Goal: Learn about a topic: Learn about a topic

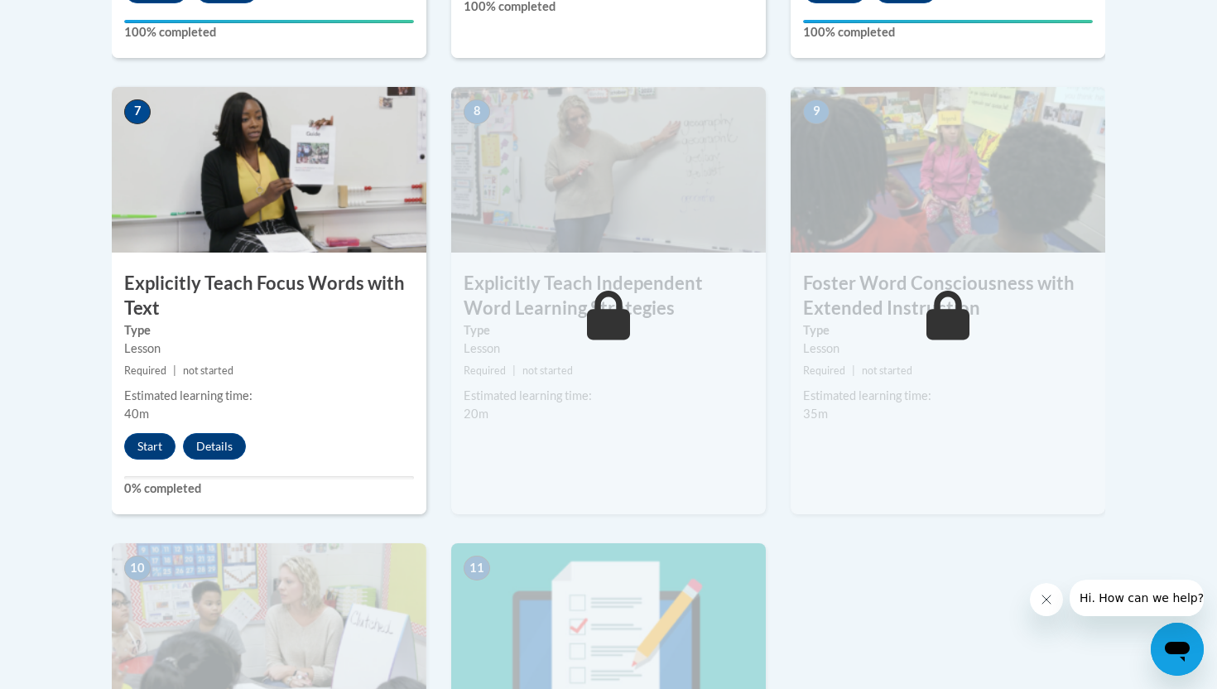
scroll to position [1395, 0]
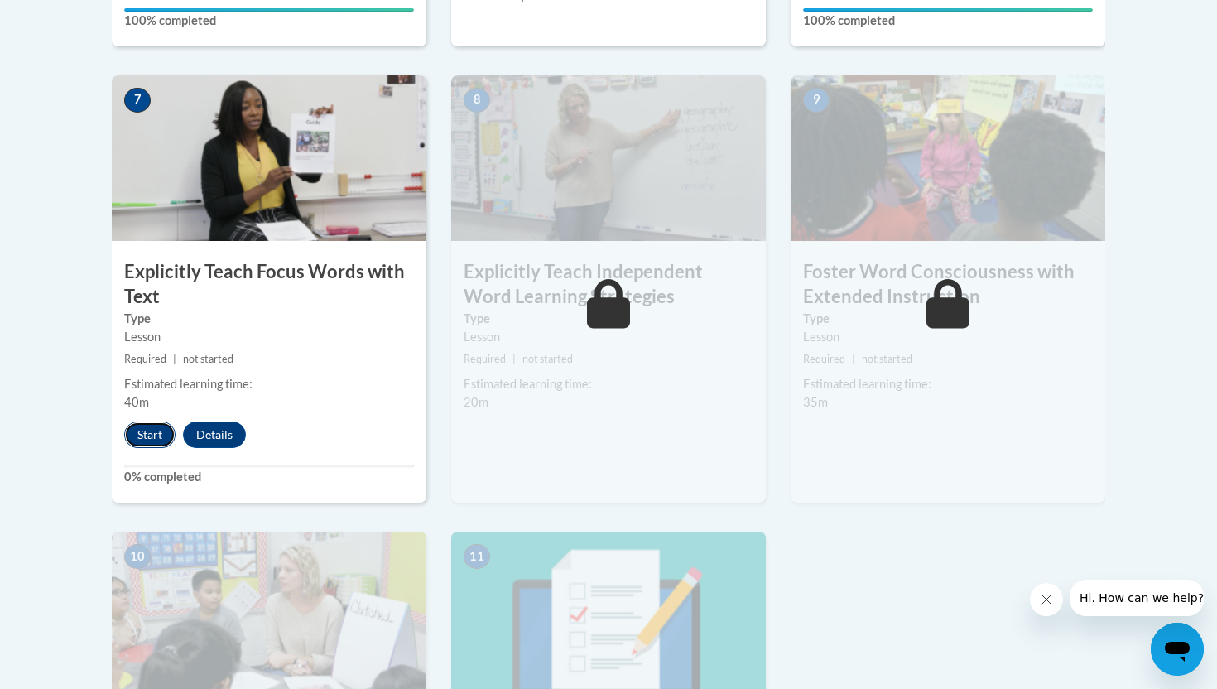
click at [142, 432] on button "Start" at bounding box center [149, 434] width 51 height 26
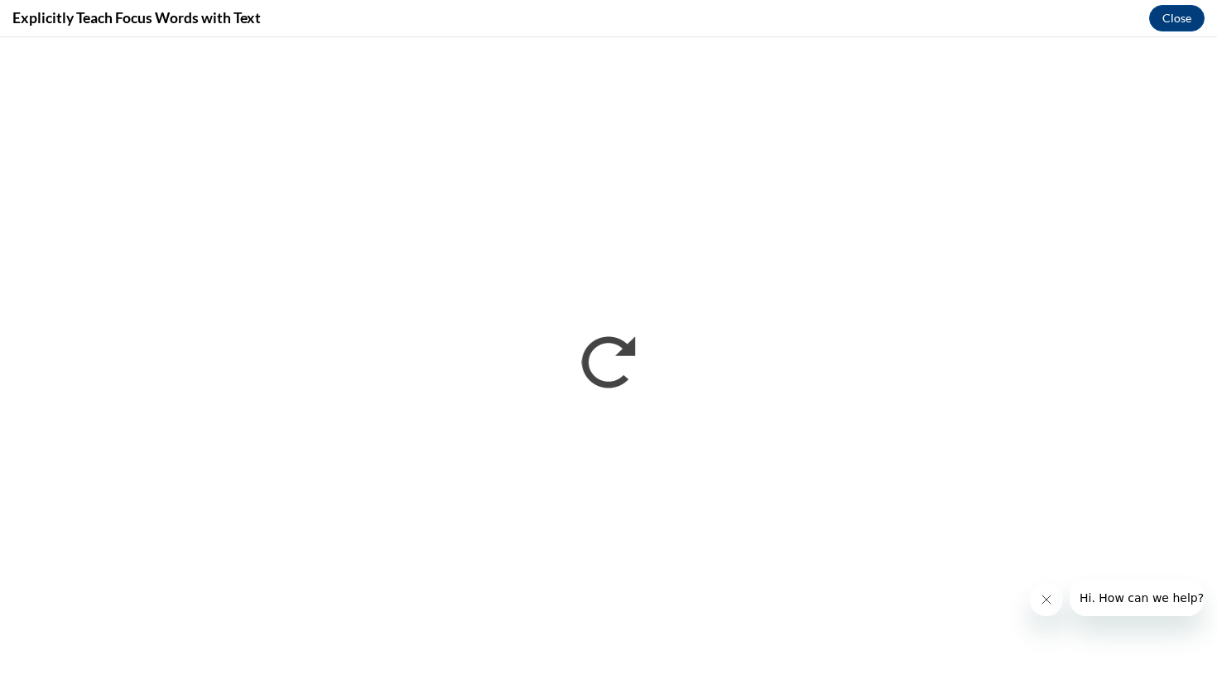
scroll to position [0, 0]
